Goal: Information Seeking & Learning: Learn about a topic

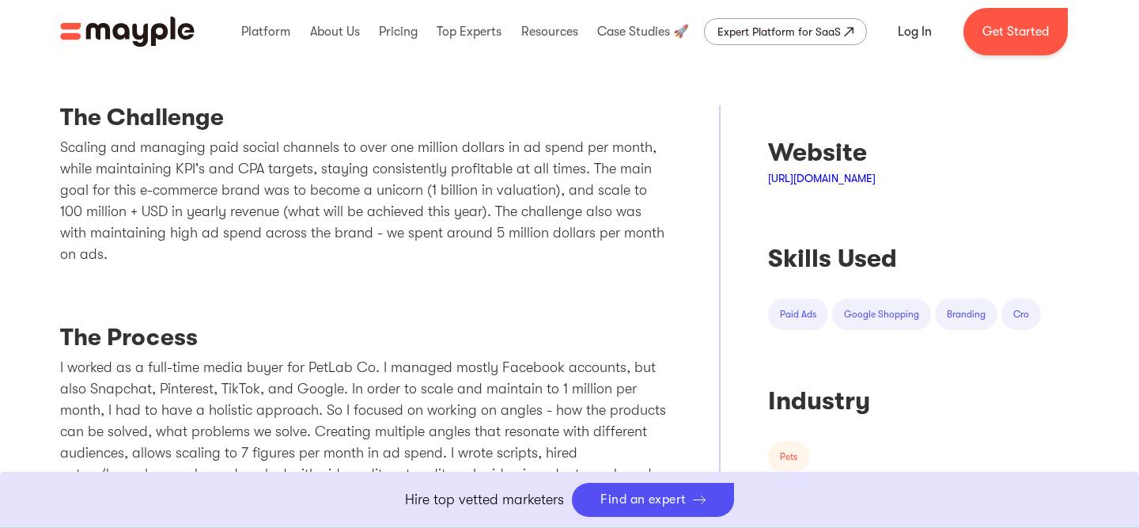
scroll to position [604, 0]
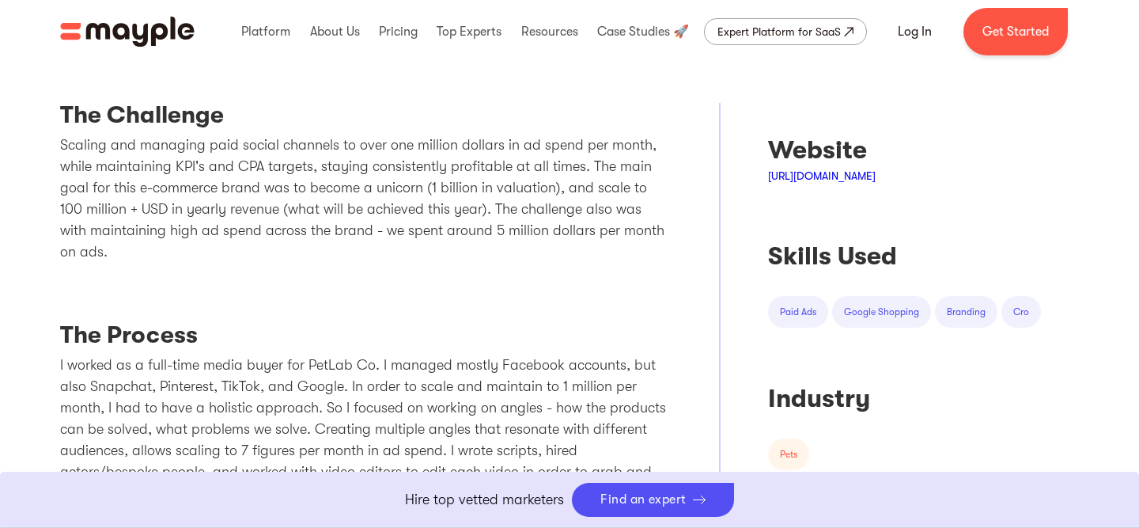
click at [564, 290] on div "The Challenge Scaling and managing paid social channels to over one million dol…" at bounding box center [366, 452] width 612 height 699
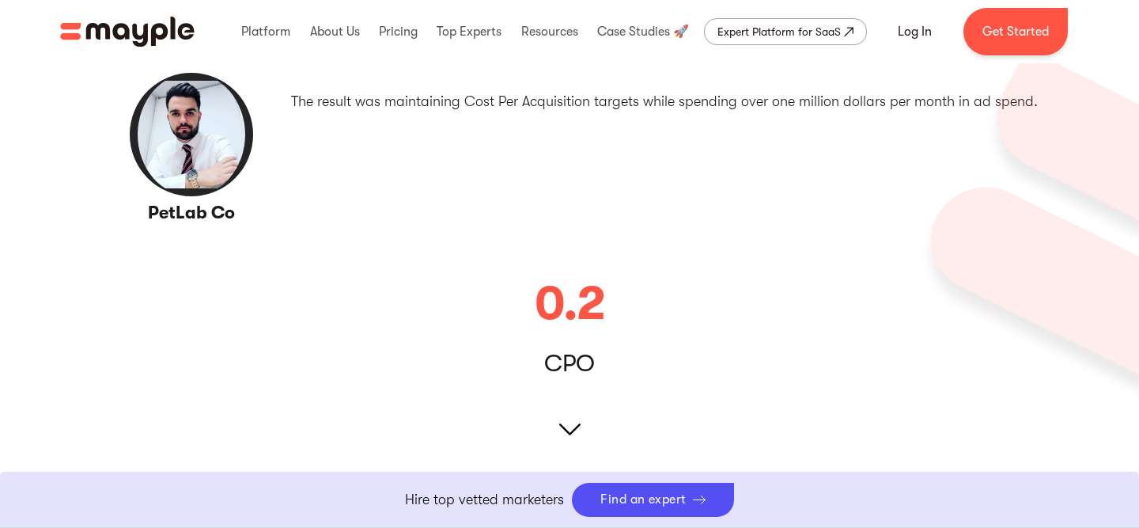
scroll to position [0, 0]
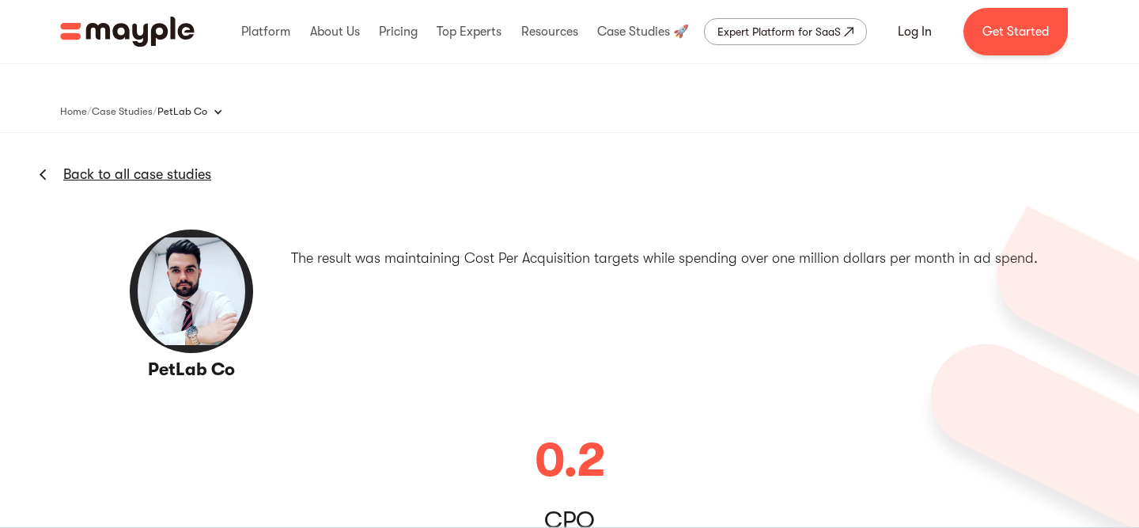
click at [172, 30] on img "home" at bounding box center [127, 32] width 134 height 30
click at [163, 169] on link "Back to all case studies" at bounding box center [137, 174] width 148 height 19
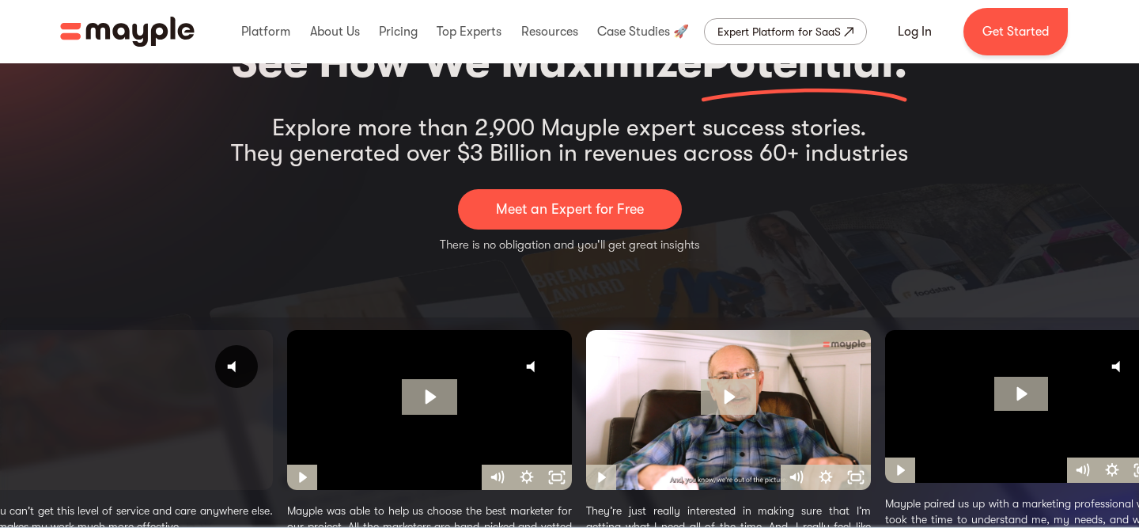
scroll to position [227, 0]
